Goal: Transaction & Acquisition: Download file/media

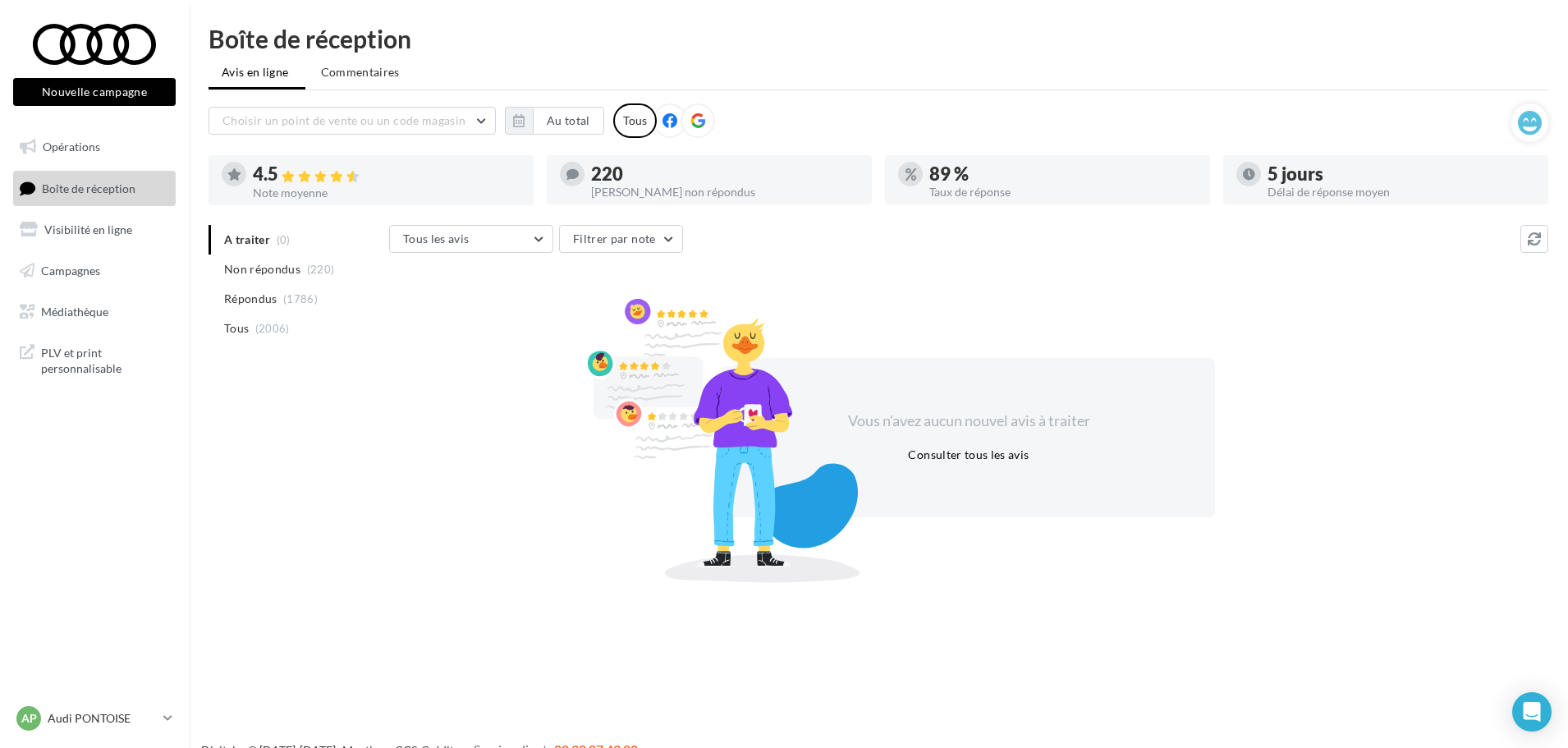
click at [92, 193] on span "Boîte de réception" at bounding box center [89, 188] width 93 height 14
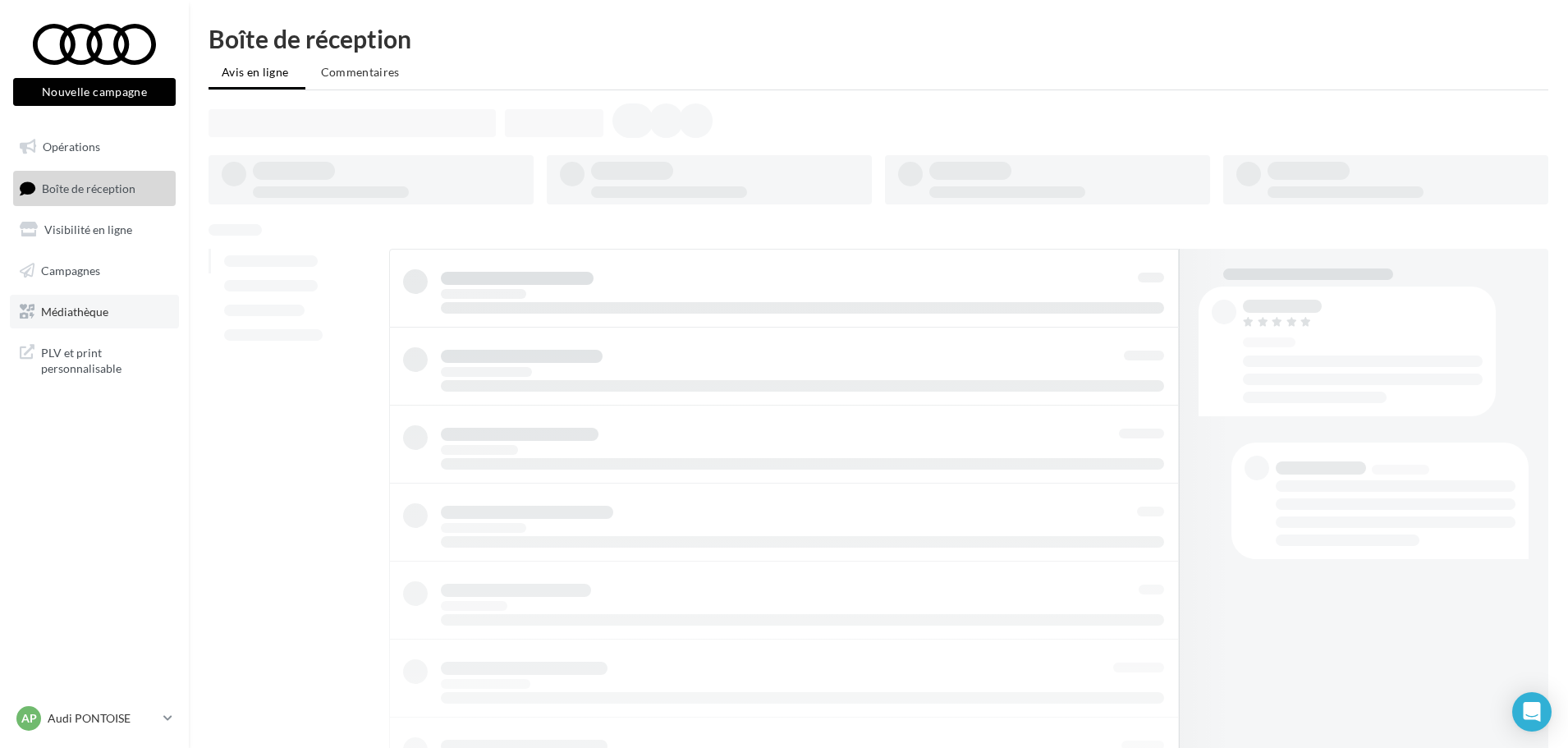
click at [113, 310] on link "Médiathèque" at bounding box center [94, 311] width 169 height 34
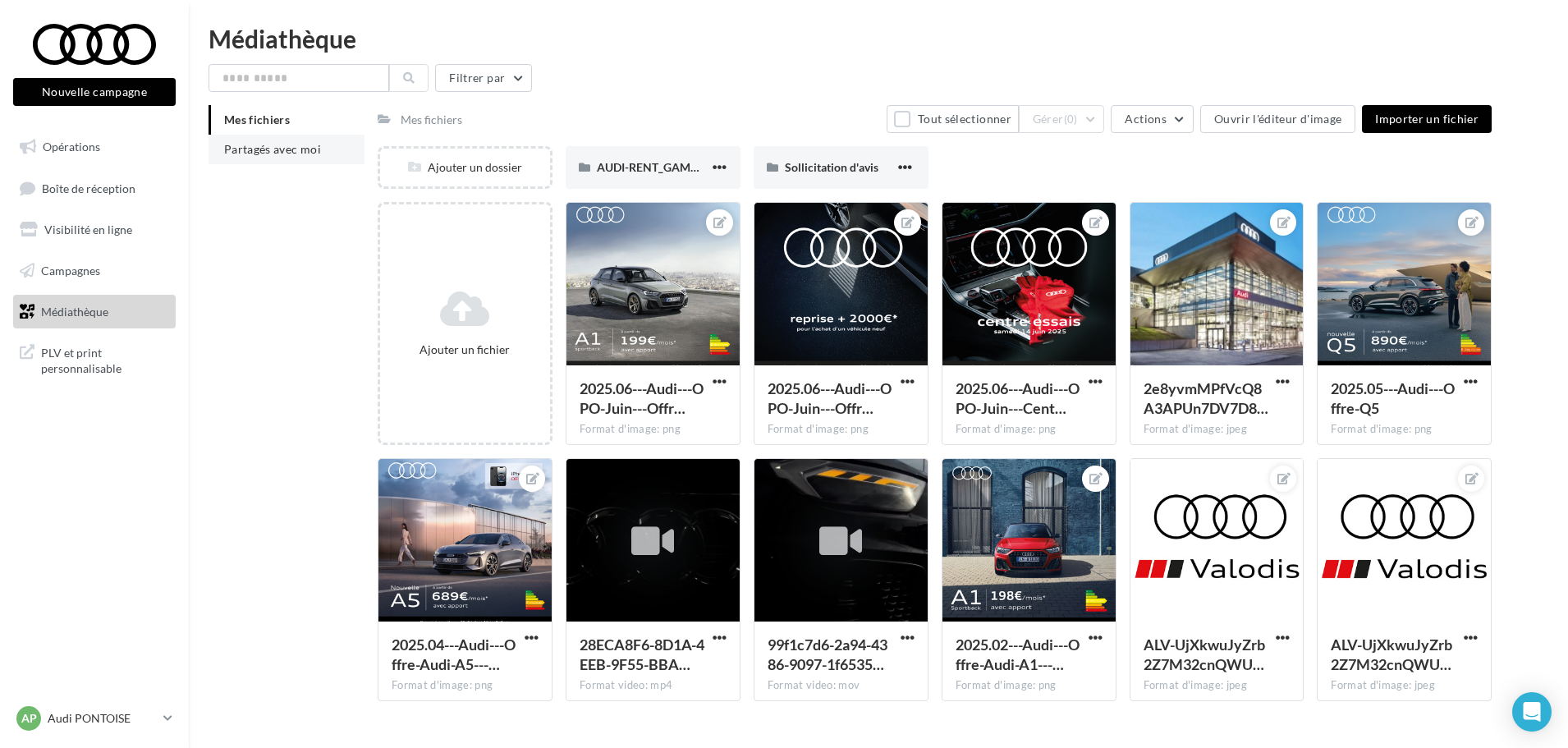
click at [296, 137] on li "Partagés avec moi" at bounding box center [286, 149] width 156 height 29
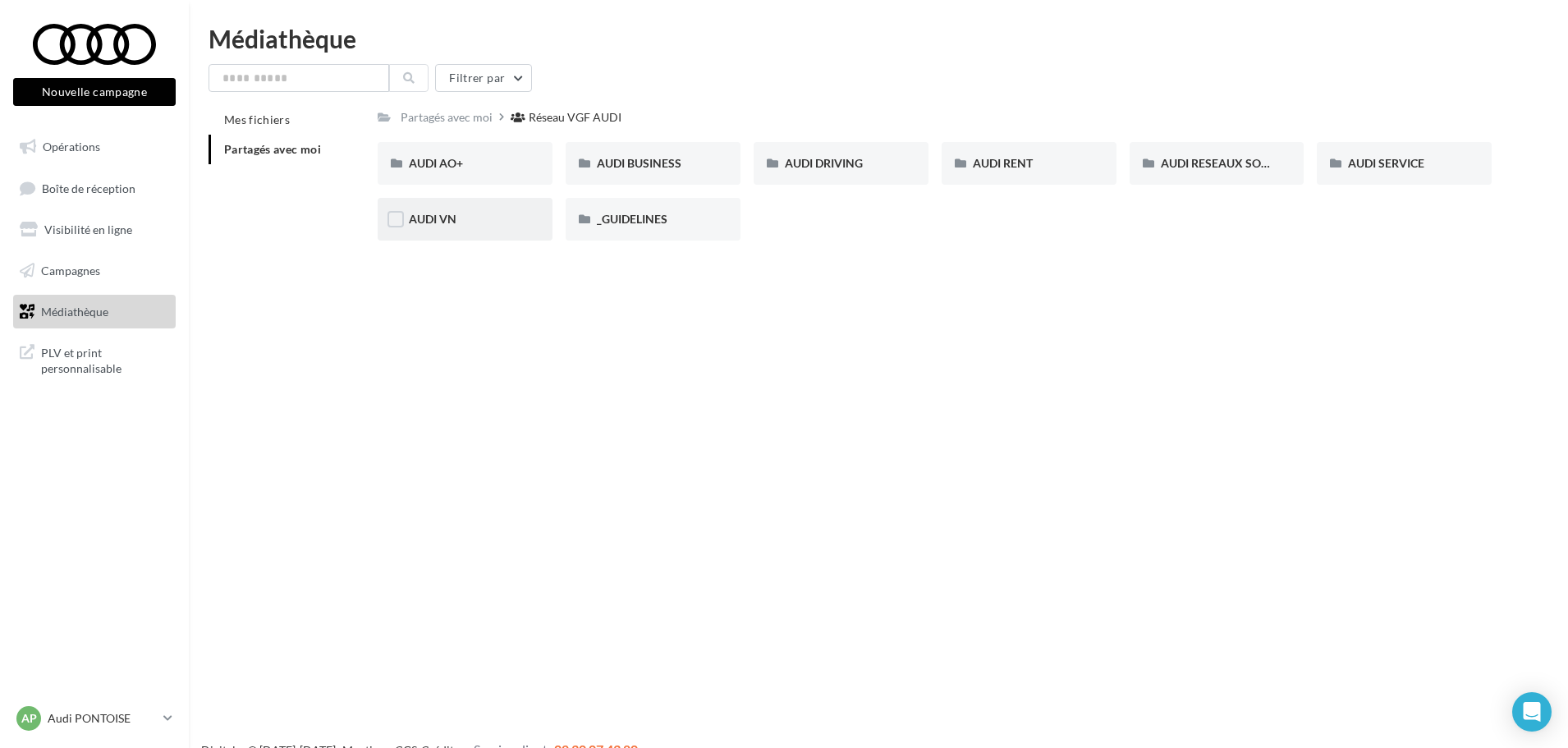
click at [491, 227] on div "AUDI VN" at bounding box center [465, 219] width 113 height 17
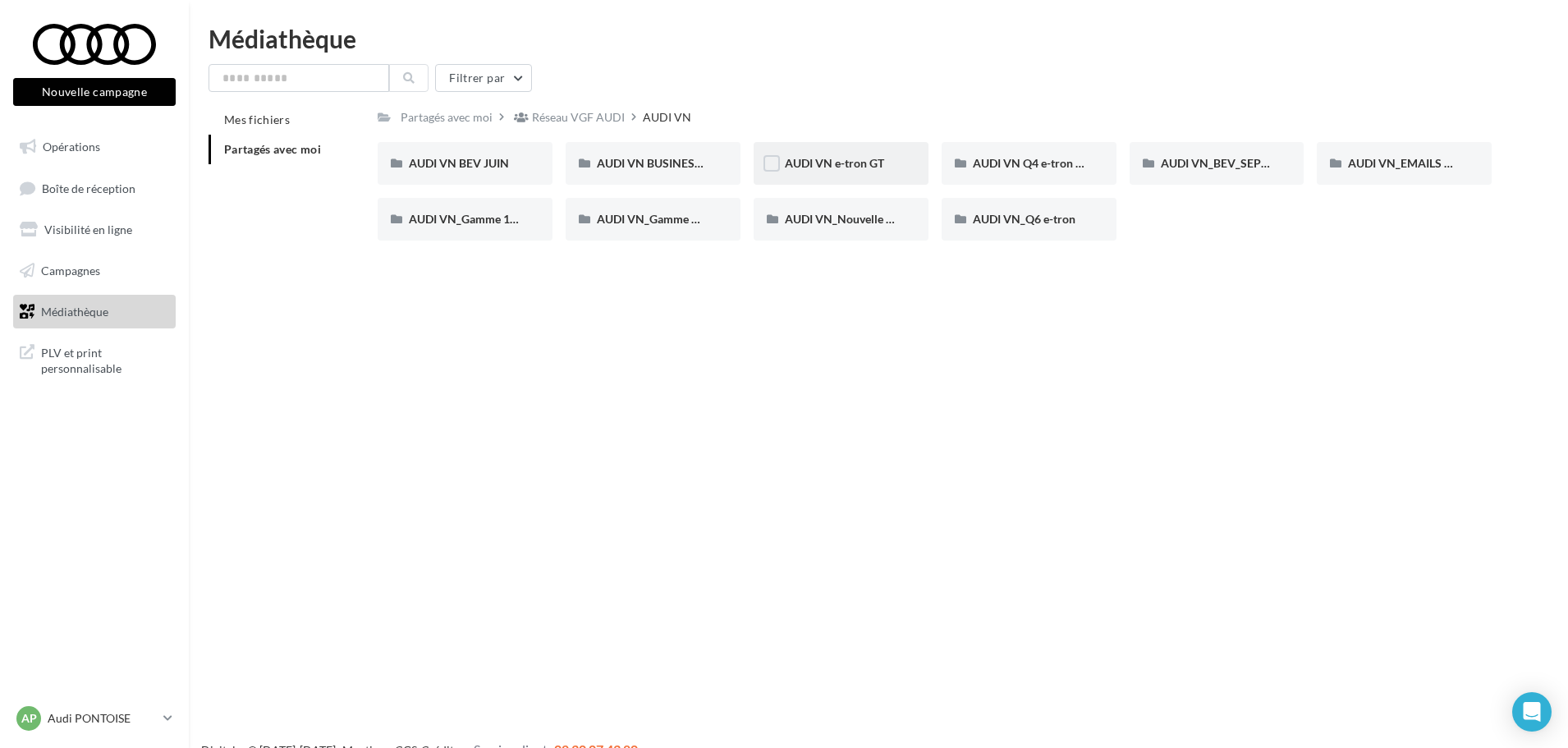
click at [822, 171] on div "AUDI VN e-tron GT" at bounding box center [841, 162] width 113 height 17
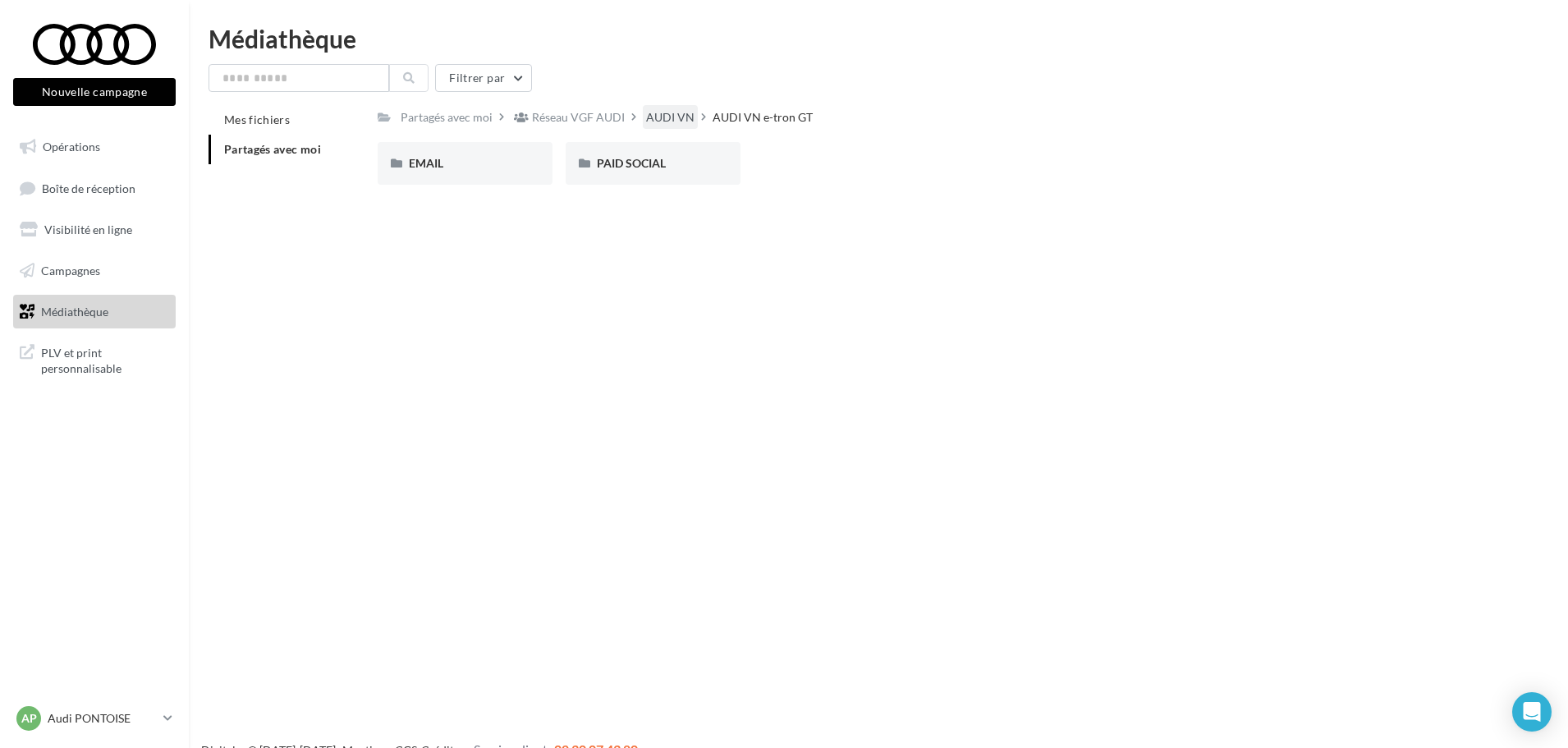
click at [653, 119] on div "AUDI VN" at bounding box center [670, 117] width 49 height 17
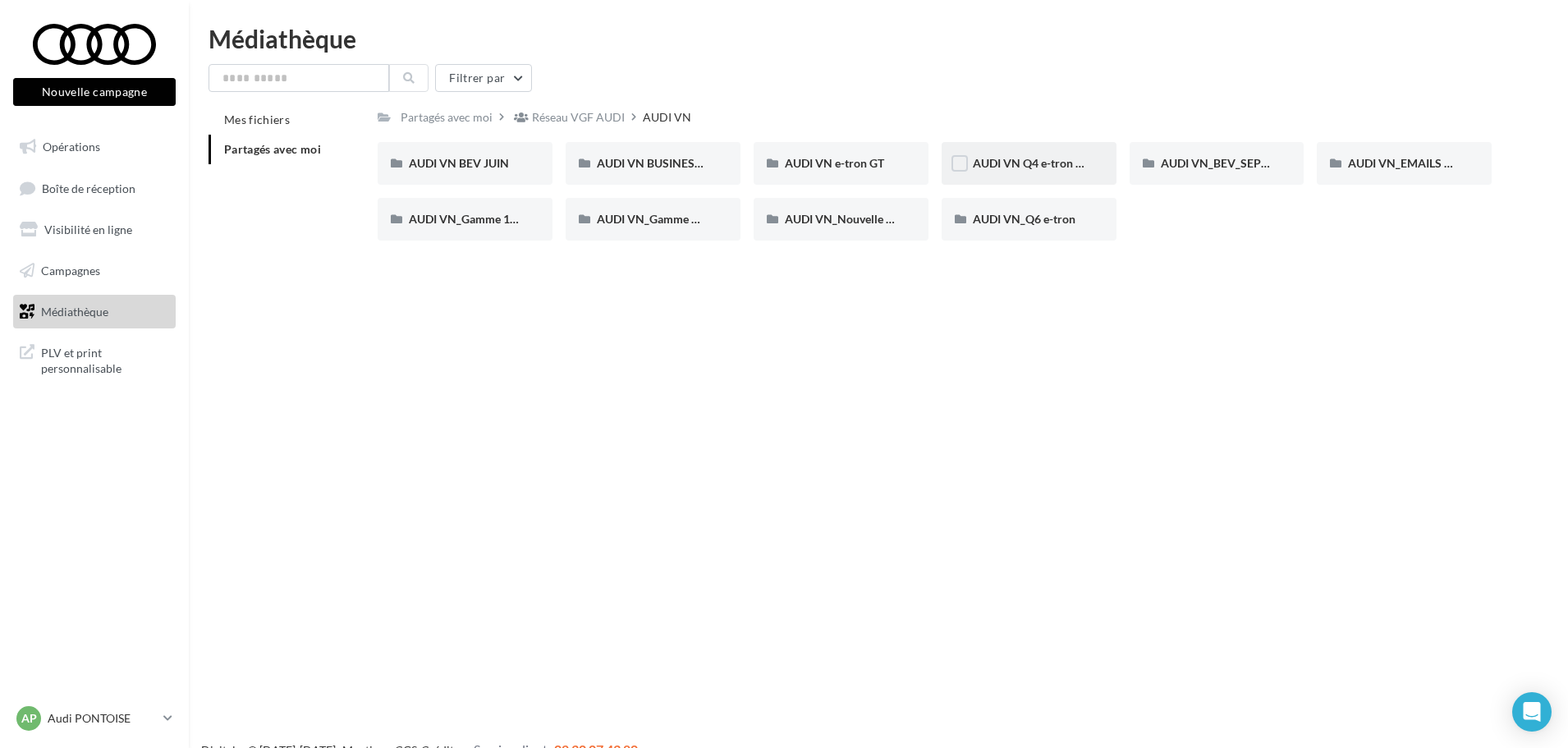
click at [1094, 155] on div "AUDI VN Q4 e-tron sans offre" at bounding box center [1029, 163] width 175 height 43
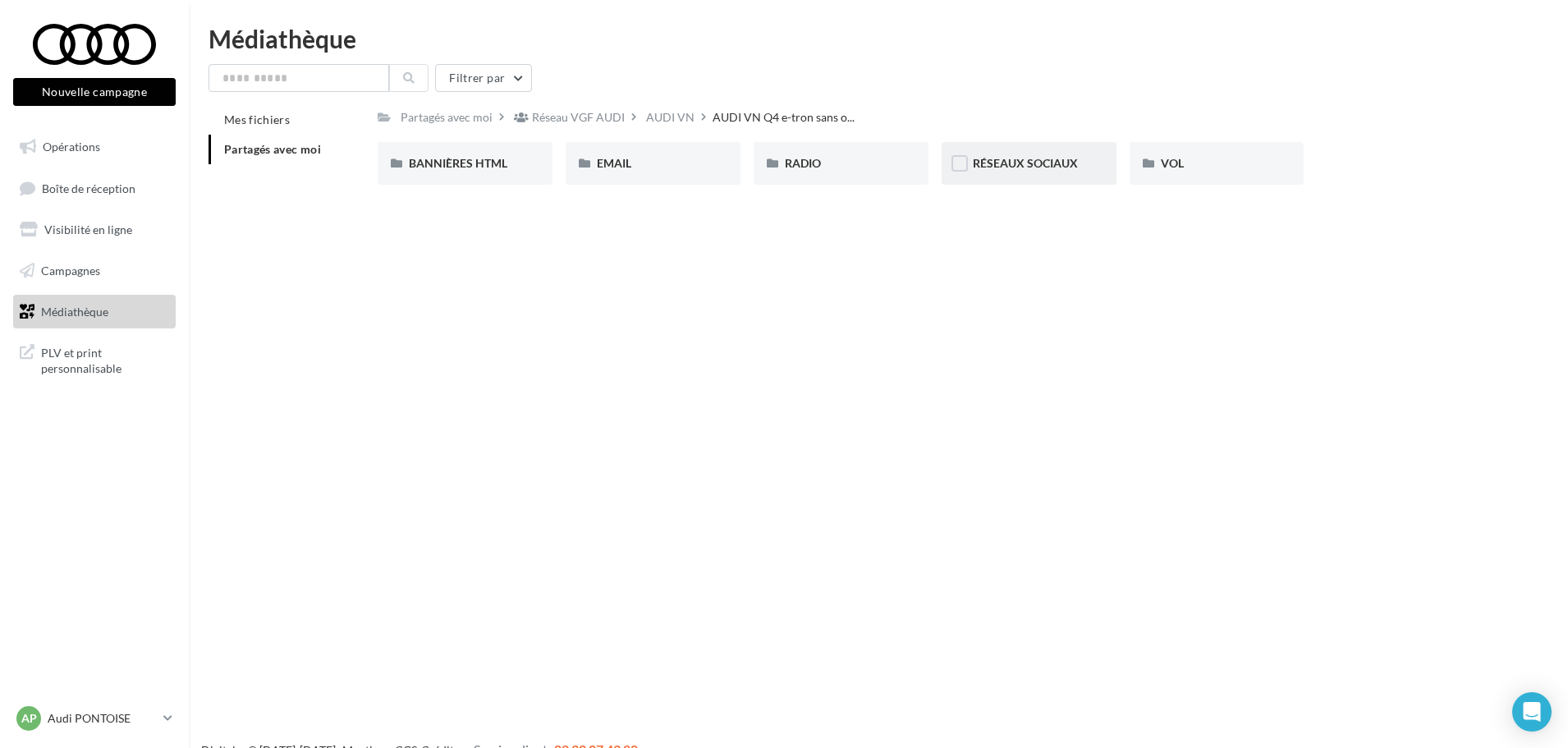
click at [1016, 171] on div "RÉSEAUX SOCIAUX" at bounding box center [1029, 162] width 113 height 17
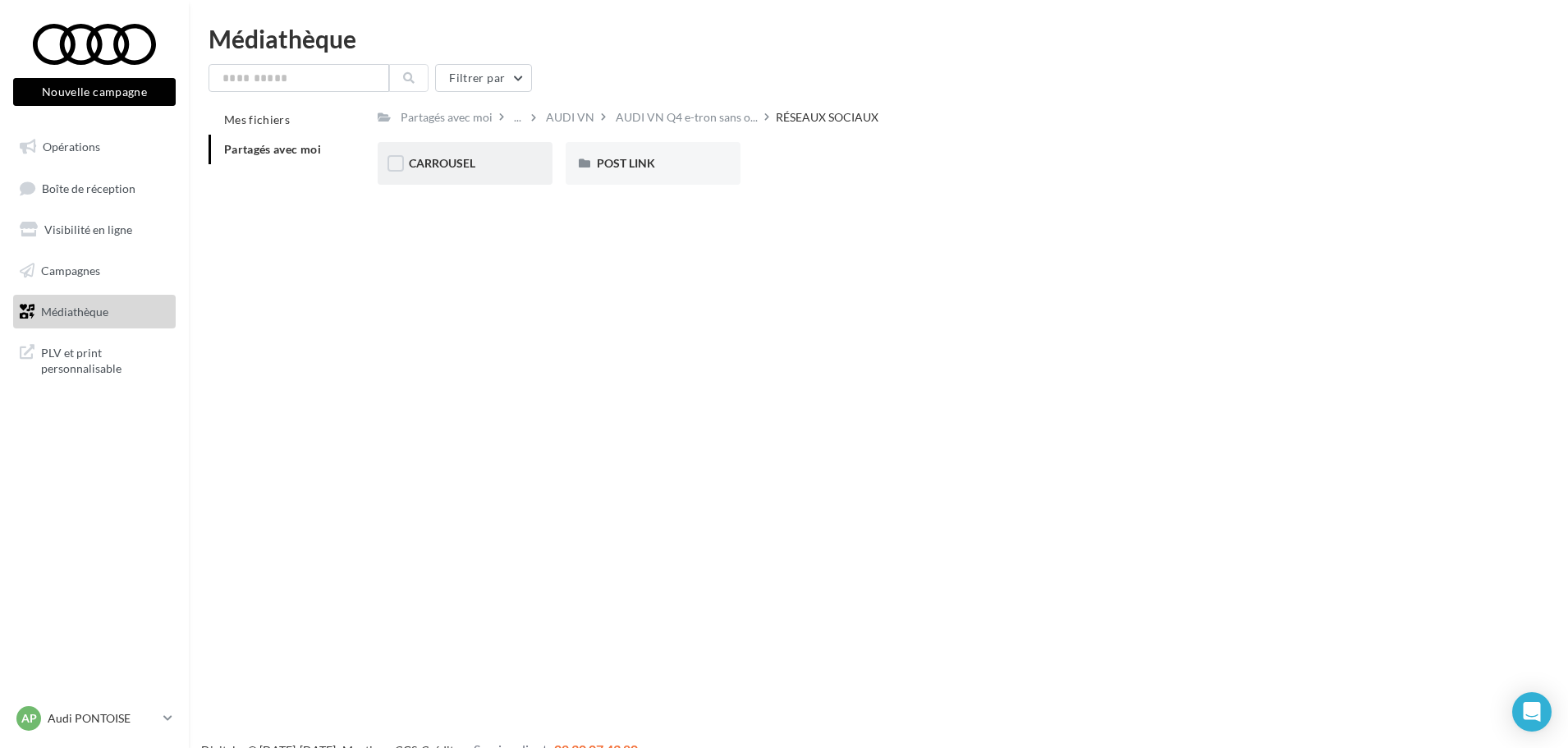
click at [454, 171] on div "CARROUSEL" at bounding box center [465, 162] width 113 height 17
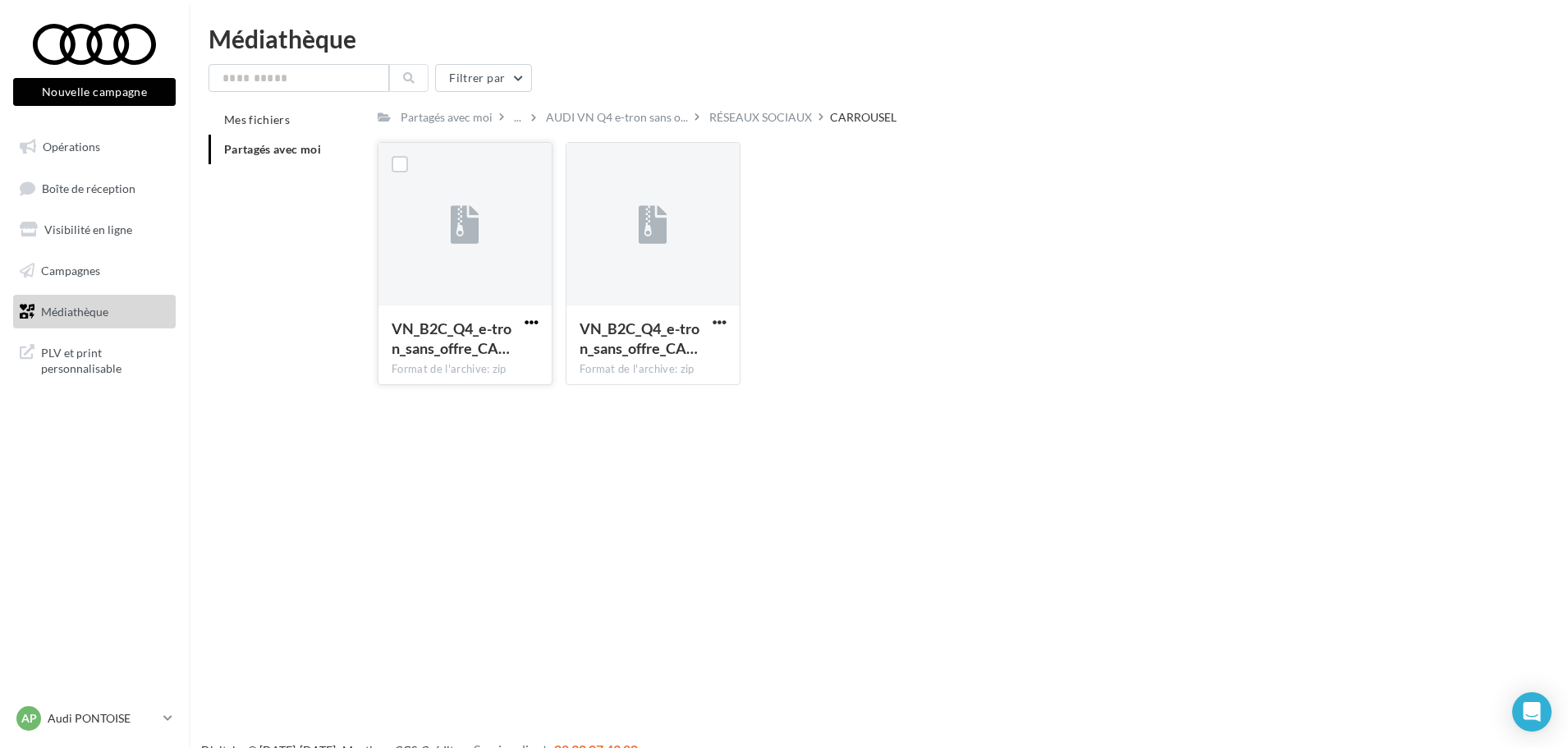
click at [526, 323] on span "button" at bounding box center [531, 322] width 14 height 14
click at [474, 354] on button "Télécharger" at bounding box center [459, 355] width 164 height 43
click at [623, 119] on span "AUDI VN Q4 e-tron sans o..." at bounding box center [617, 117] width 142 height 17
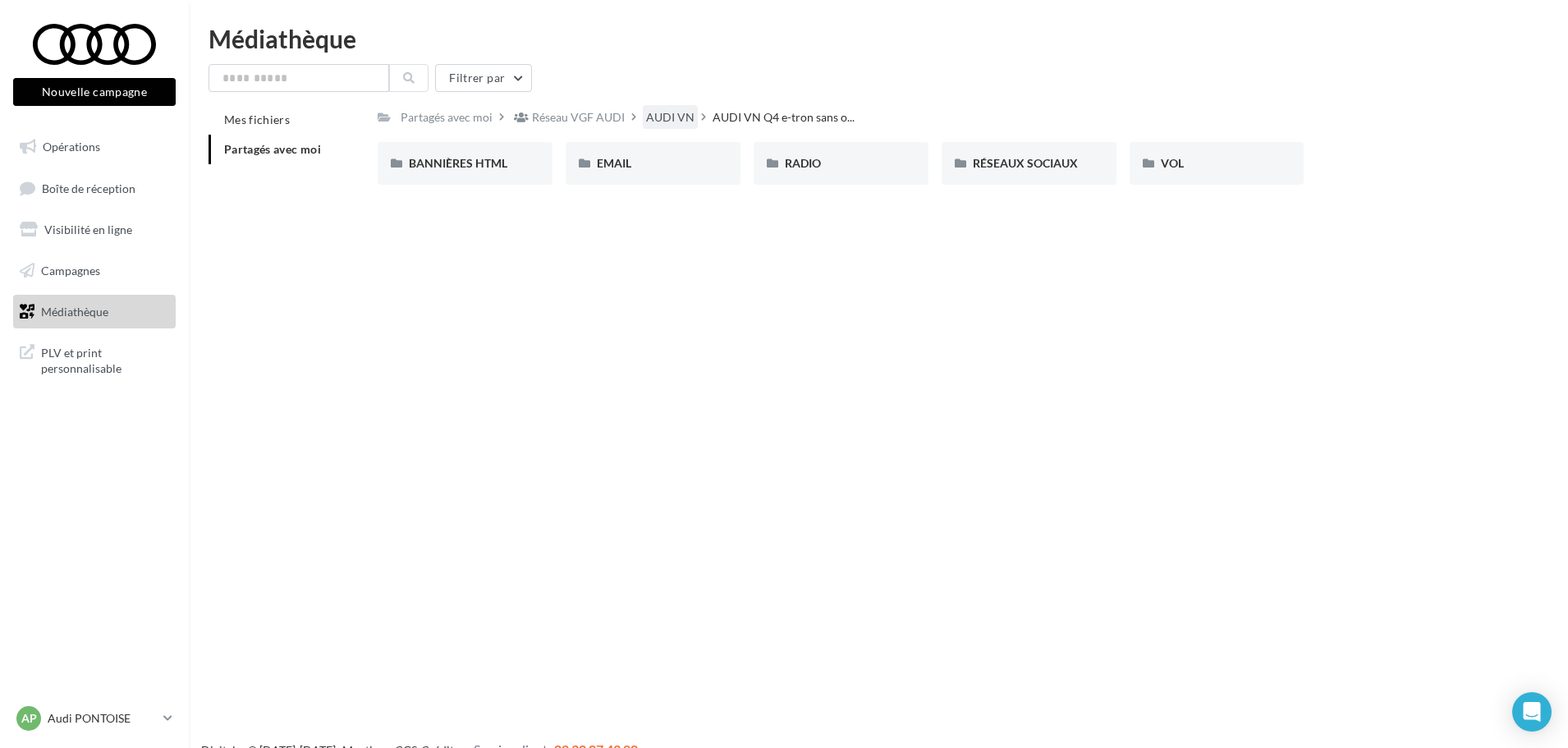
click at [659, 114] on div "AUDI VN" at bounding box center [670, 117] width 49 height 17
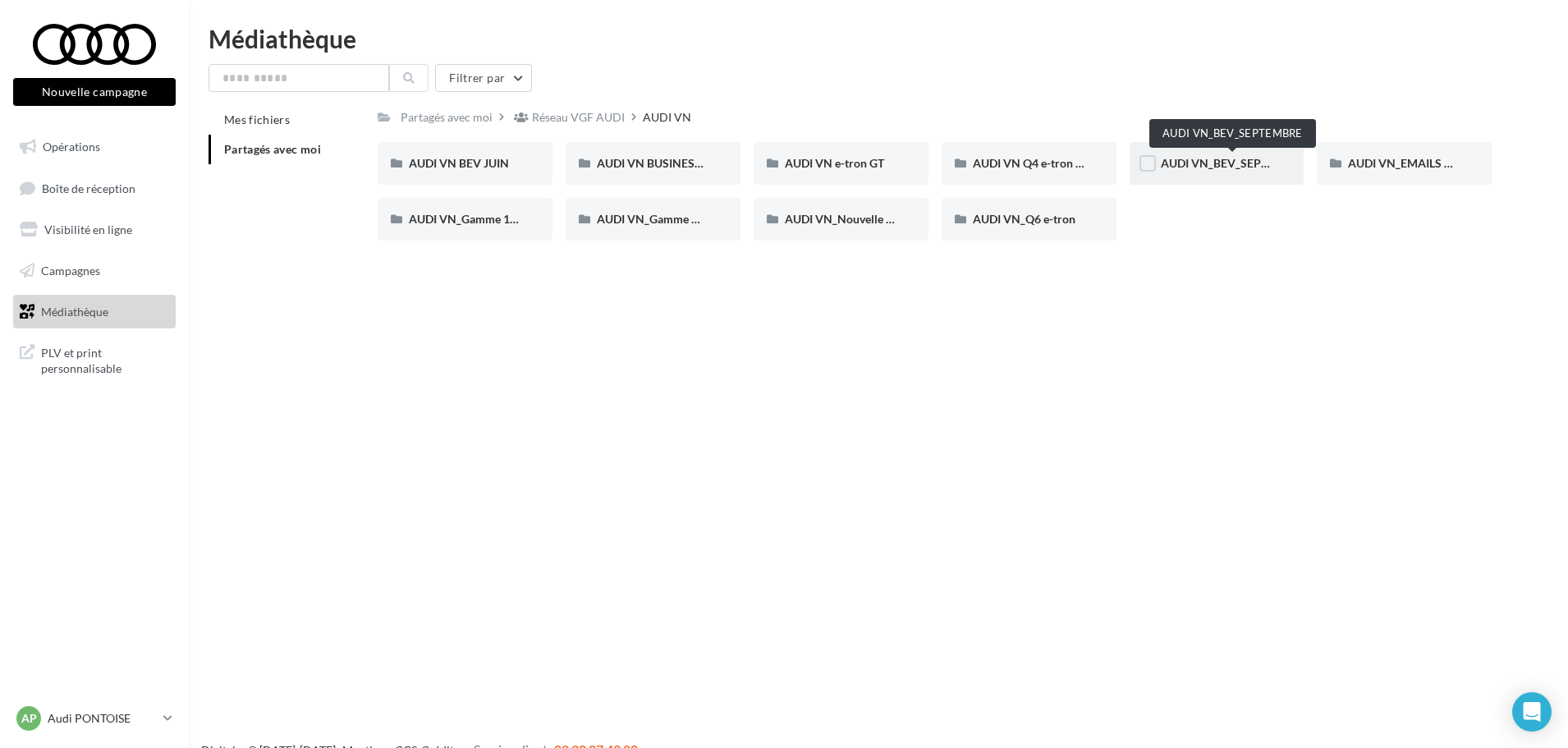
click at [1194, 168] on span "AUDI VN_BEV_SEPTEMBRE" at bounding box center [1232, 162] width 145 height 14
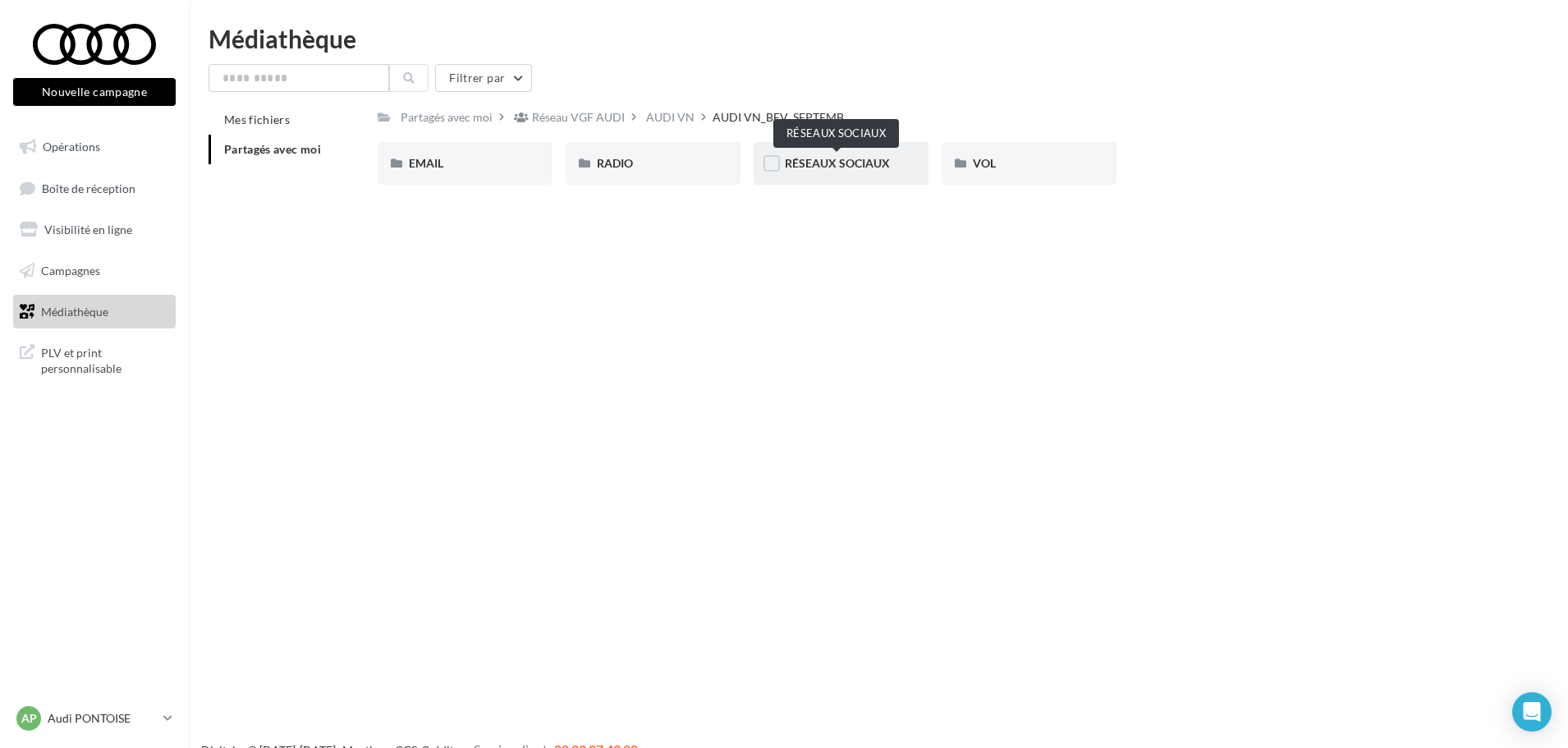
click at [822, 167] on span "RÉSEAUX SOCIAUX" at bounding box center [837, 162] width 105 height 14
click at [861, 165] on span "Q6 Sportback e-tron" at bounding box center [837, 162] width 106 height 14
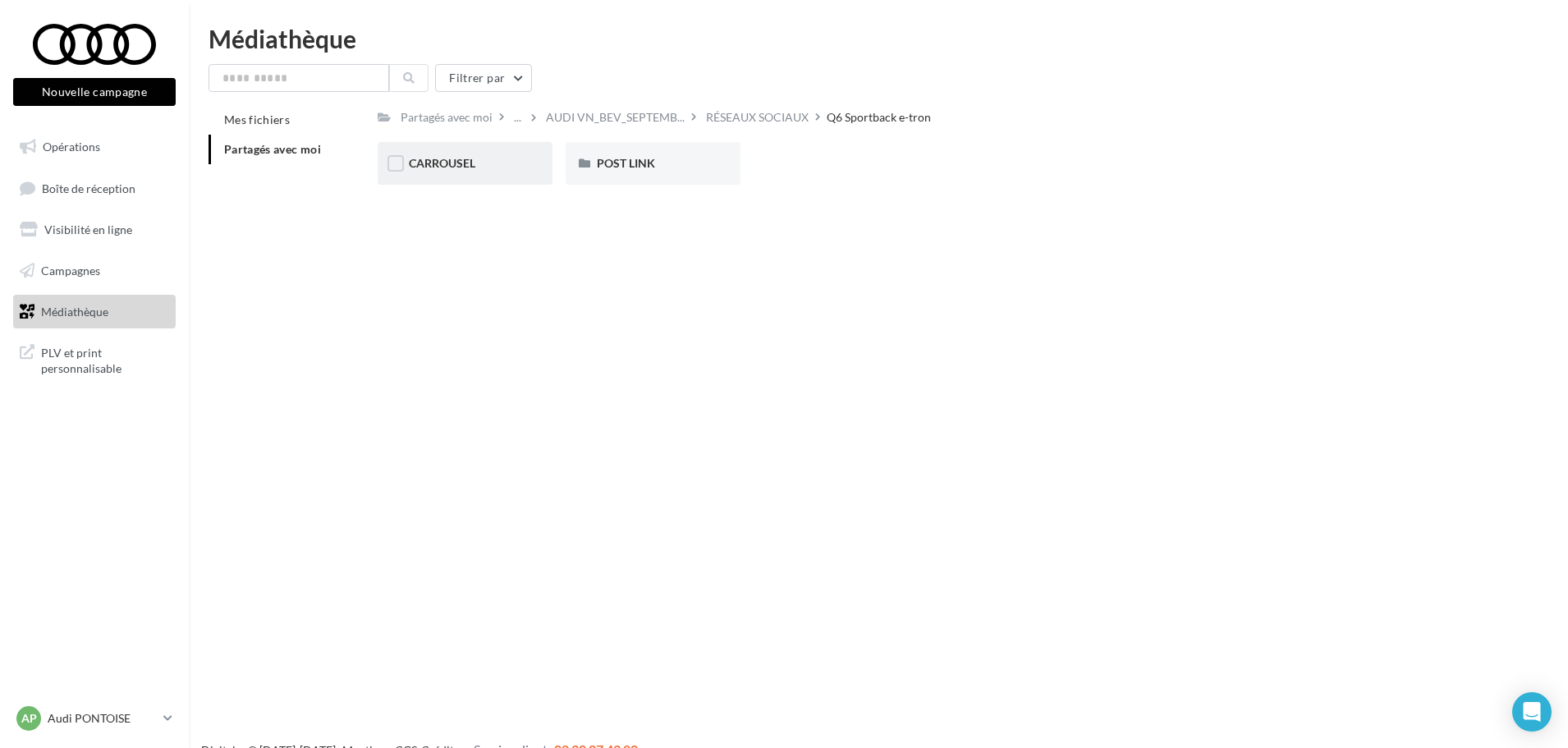
click at [479, 165] on div "CARROUSEL" at bounding box center [465, 162] width 113 height 17
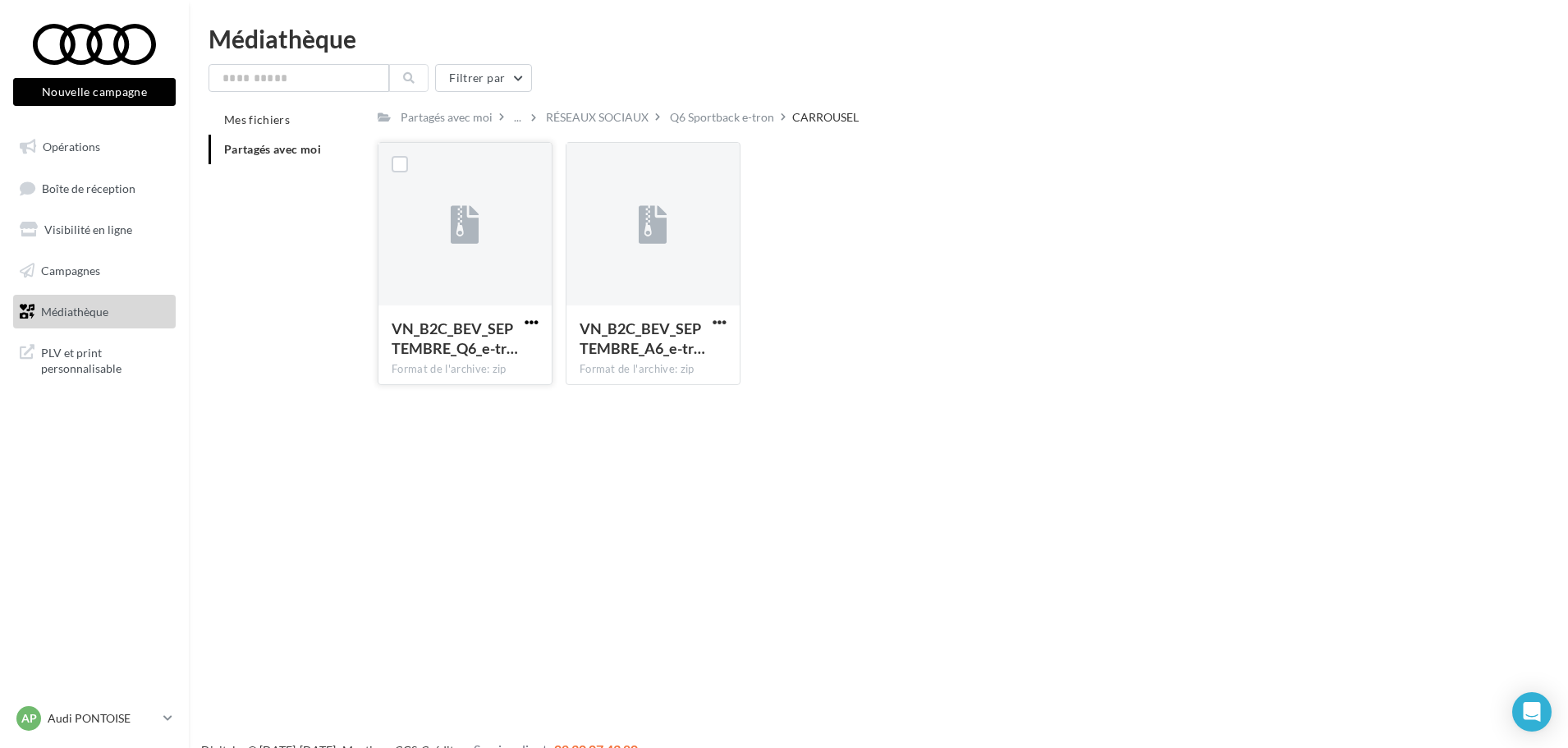
click at [538, 323] on span "button" at bounding box center [531, 322] width 14 height 14
click at [491, 362] on button "Télécharger" at bounding box center [459, 355] width 164 height 43
click at [648, 231] on icon at bounding box center [653, 226] width 29 height 38
click at [697, 326] on span "VN_B2C_BEV_SEPTEMBRE_A6_e-tr…" at bounding box center [642, 338] width 125 height 38
click at [721, 321] on span "button" at bounding box center [719, 322] width 14 height 14
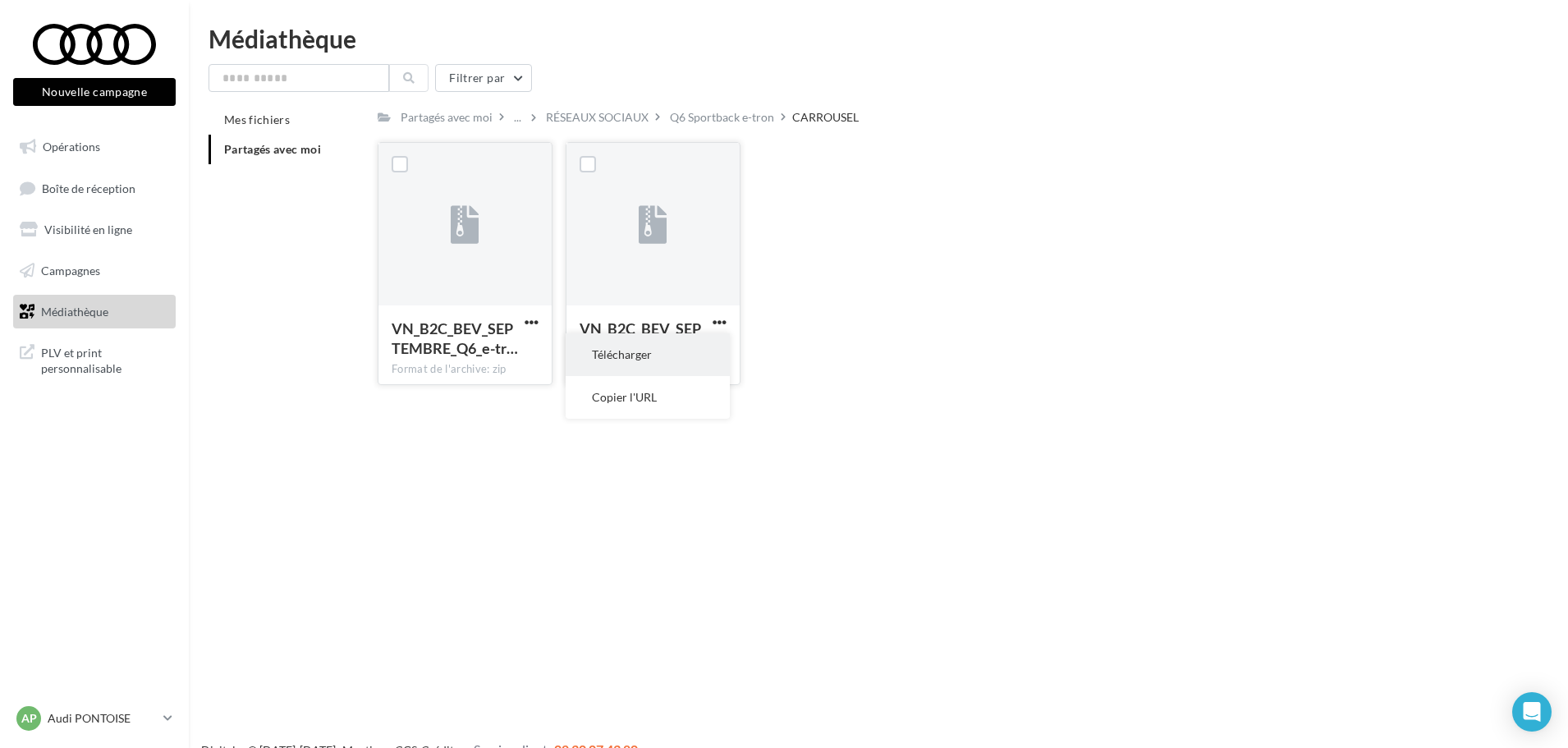
click at [706, 352] on button "Télécharger" at bounding box center [647, 355] width 164 height 43
click at [443, 115] on div "Partagés avec moi" at bounding box center [446, 117] width 92 height 17
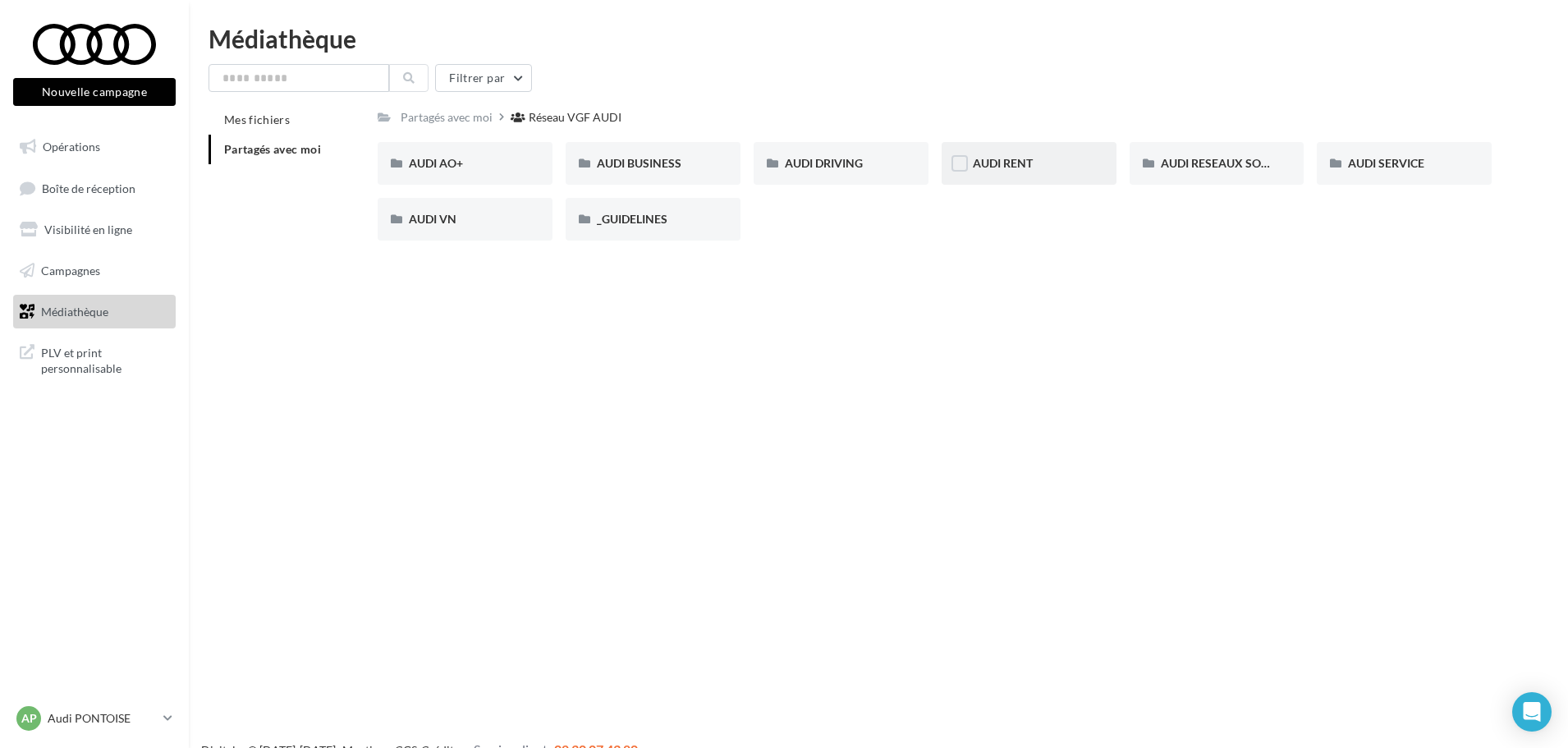
click at [1016, 178] on div "AUDI RENT" at bounding box center [1029, 163] width 175 height 43
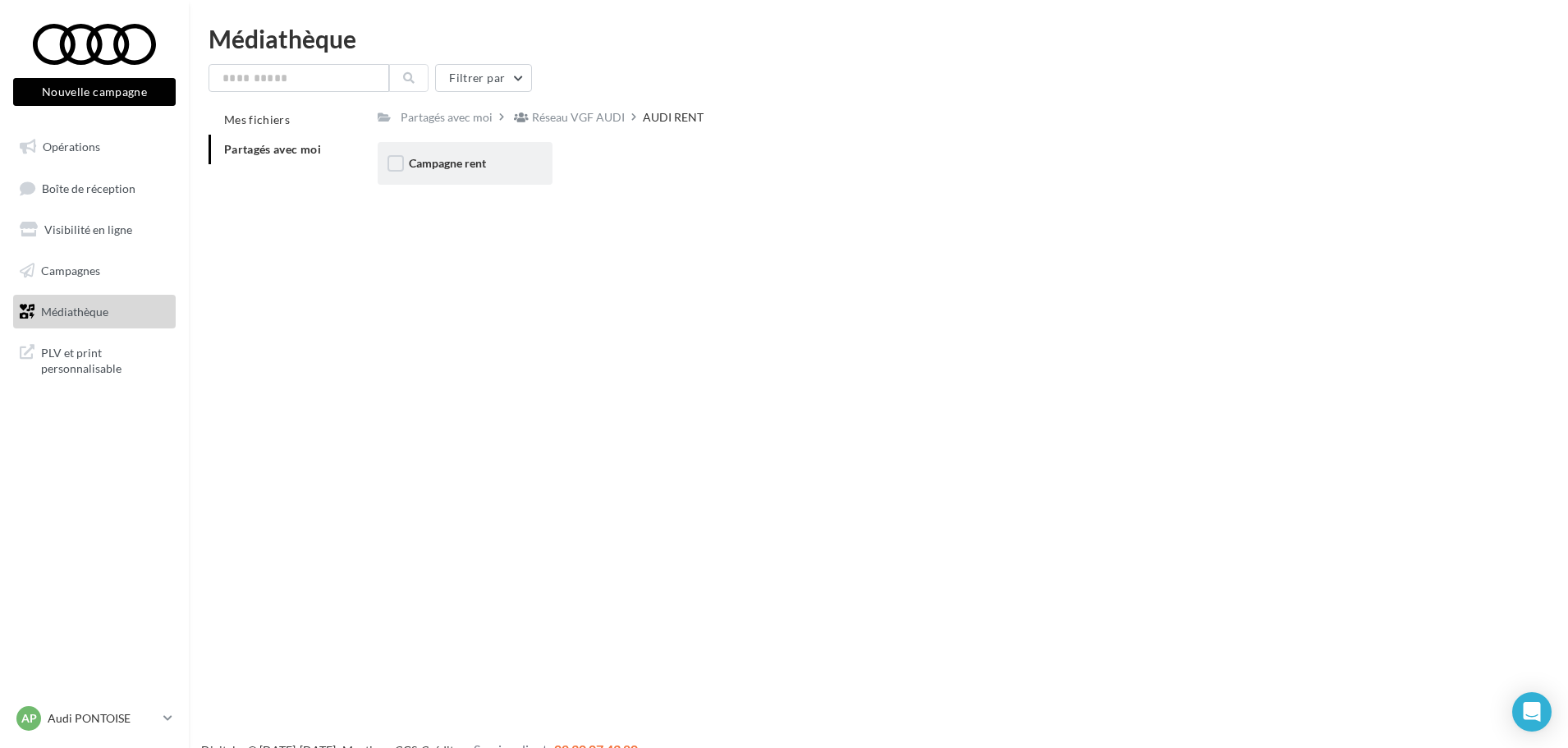
click at [513, 163] on div "Campagne rent" at bounding box center [465, 162] width 113 height 17
click at [497, 181] on div "CARROUSELS" at bounding box center [465, 163] width 175 height 43
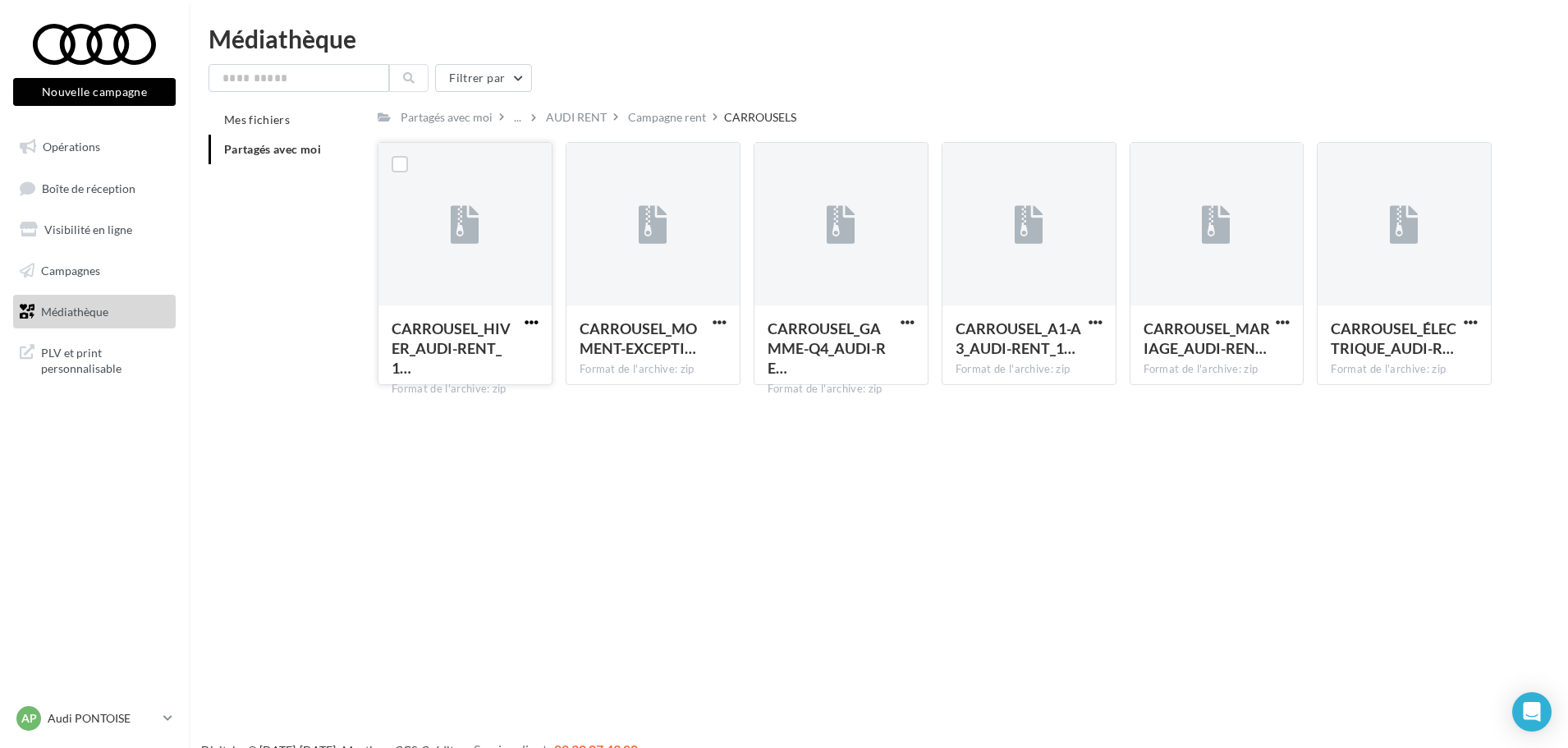
click at [528, 324] on span "button" at bounding box center [531, 322] width 14 height 14
click at [510, 358] on button "Télécharger" at bounding box center [459, 355] width 164 height 43
click at [718, 318] on span "button" at bounding box center [719, 322] width 14 height 14
click at [680, 356] on button "Télécharger" at bounding box center [647, 355] width 164 height 43
click at [909, 323] on span "button" at bounding box center [908, 322] width 14 height 14
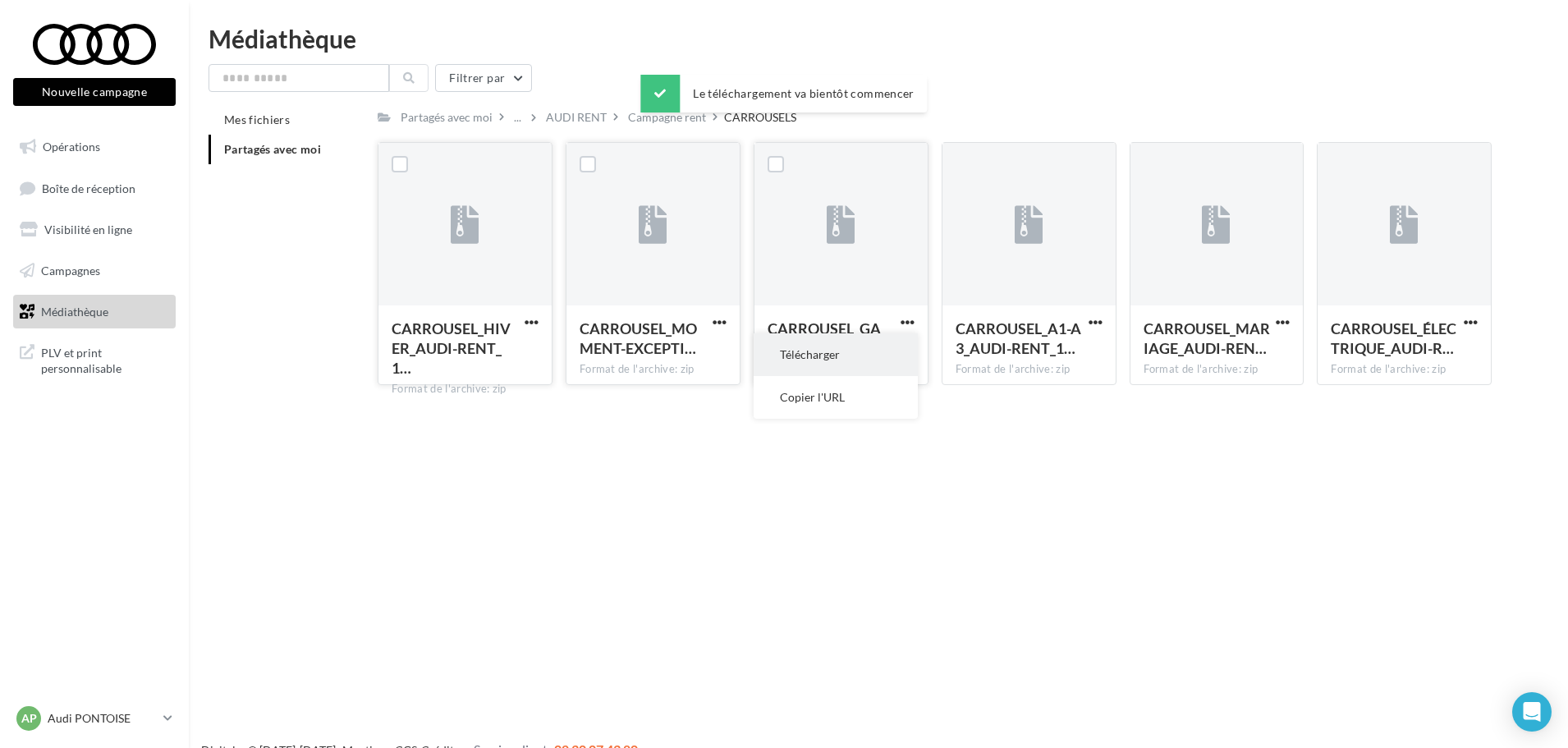
click at [907, 357] on button "Télécharger" at bounding box center [836, 355] width 164 height 43
click at [1104, 315] on button "button" at bounding box center [1095, 323] width 20 height 17
drag, startPoint x: 1060, startPoint y: 357, endPoint x: 1090, endPoint y: 357, distance: 30.0
click at [1060, 357] on button "Télécharger" at bounding box center [1023, 355] width 164 height 43
click at [1466, 325] on span "button" at bounding box center [1471, 322] width 14 height 14
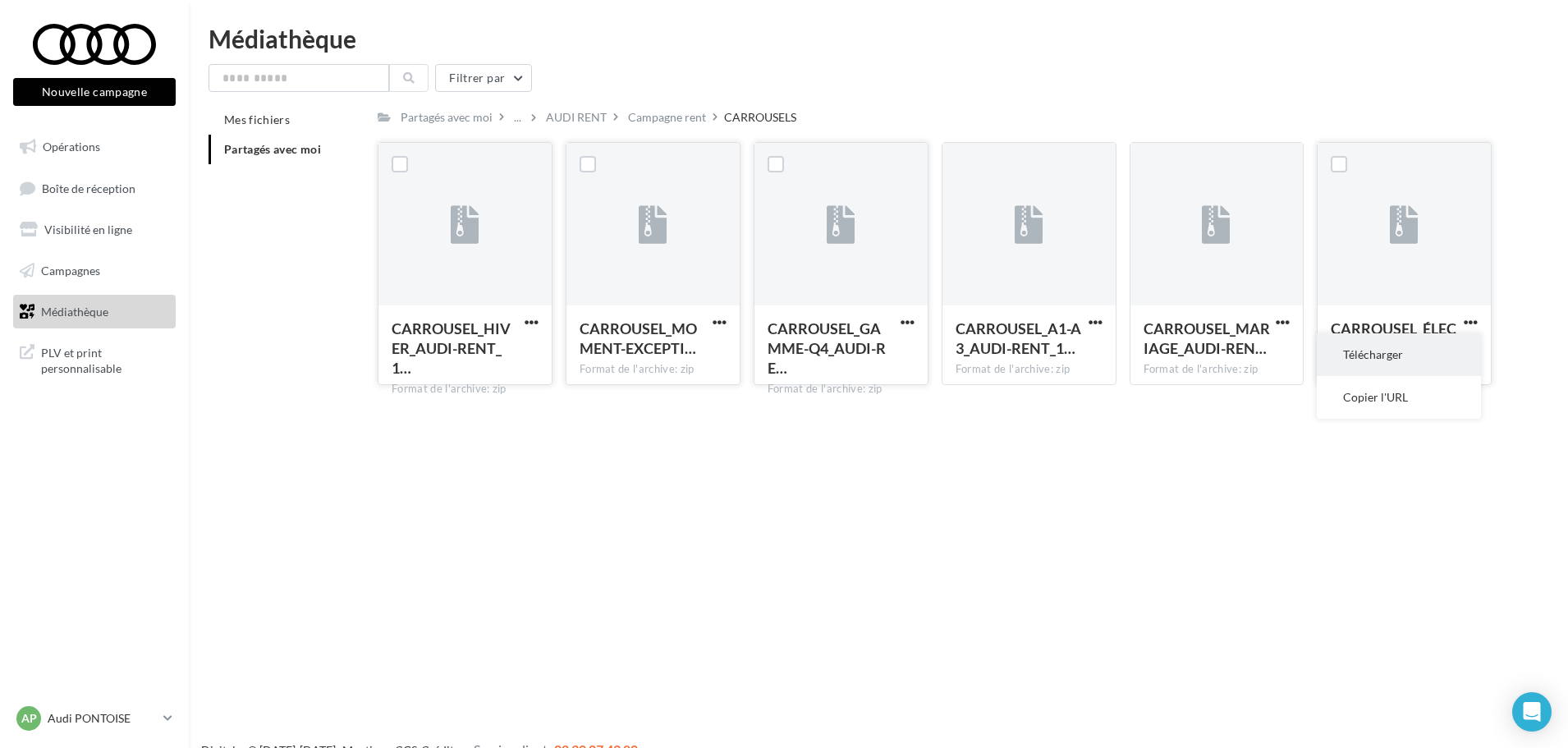
click at [1401, 355] on button "Télécharger" at bounding box center [1398, 355] width 164 height 43
